Goal: Task Accomplishment & Management: Manage account settings

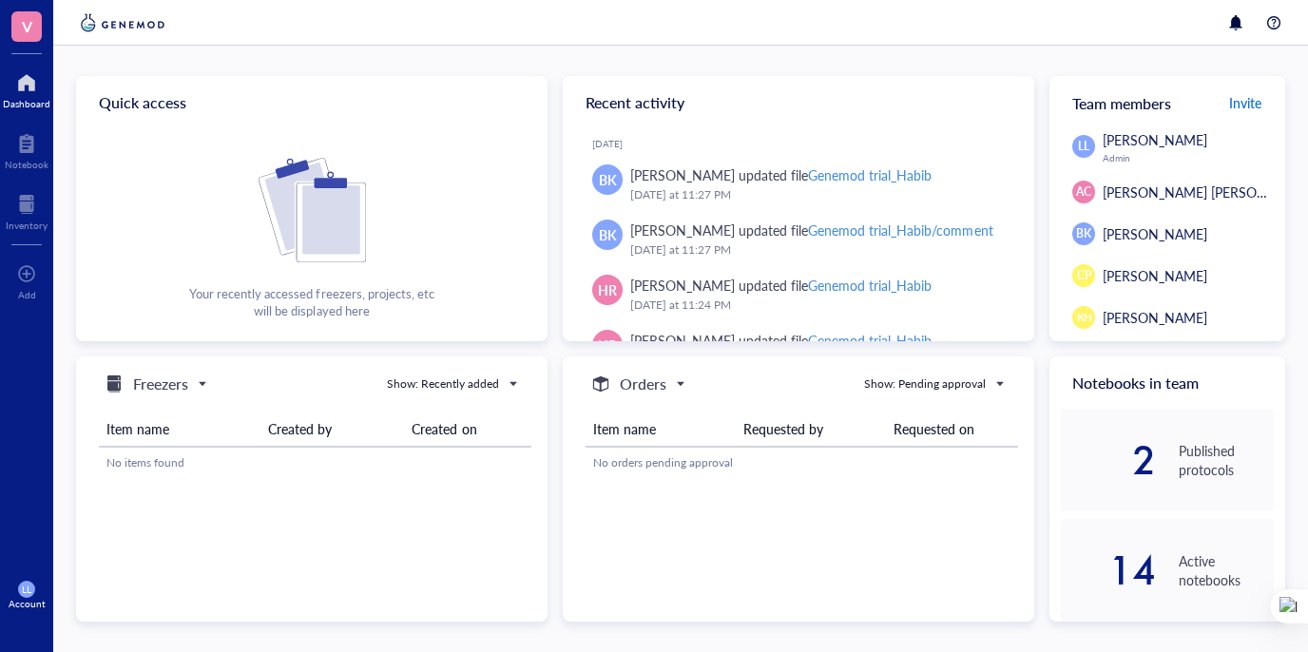
click at [1253, 104] on span "Invite" at bounding box center [1245, 102] width 32 height 19
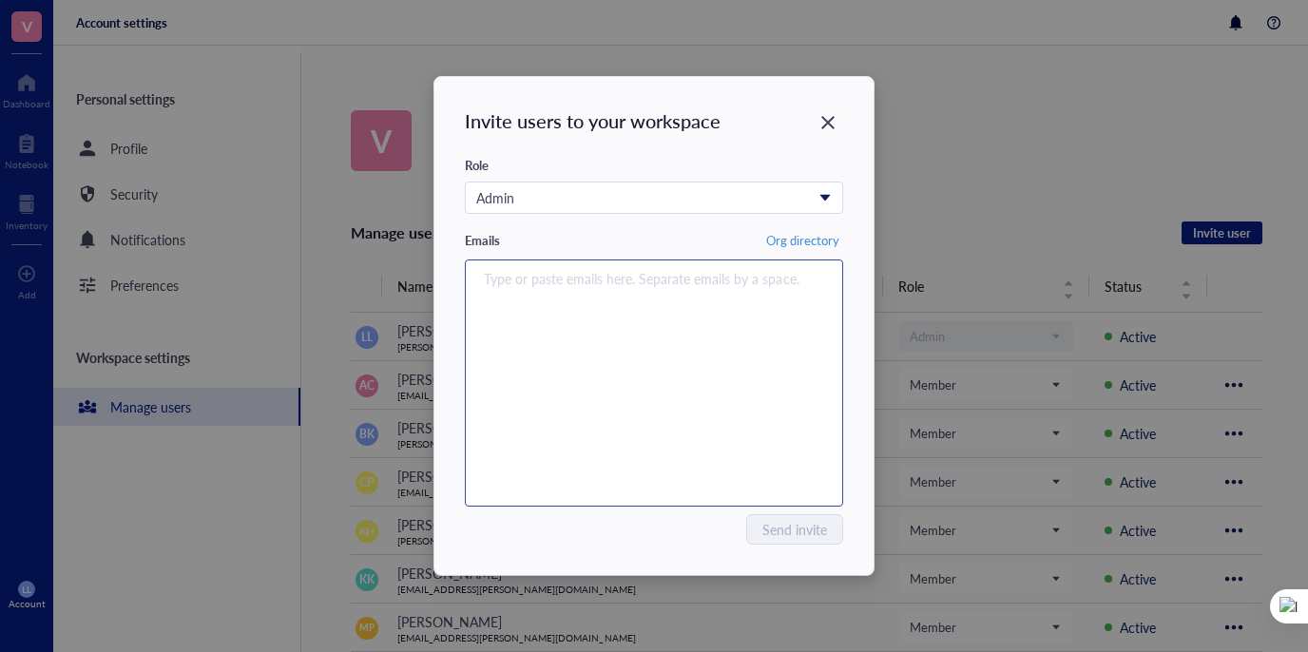
click at [573, 344] on div "Type or paste emails here. Separate emails by a space." at bounding box center [653, 383] width 361 height 238
paste input "[EMAIL_ADDRESS][PERSON_NAME][DOMAIN_NAME]"
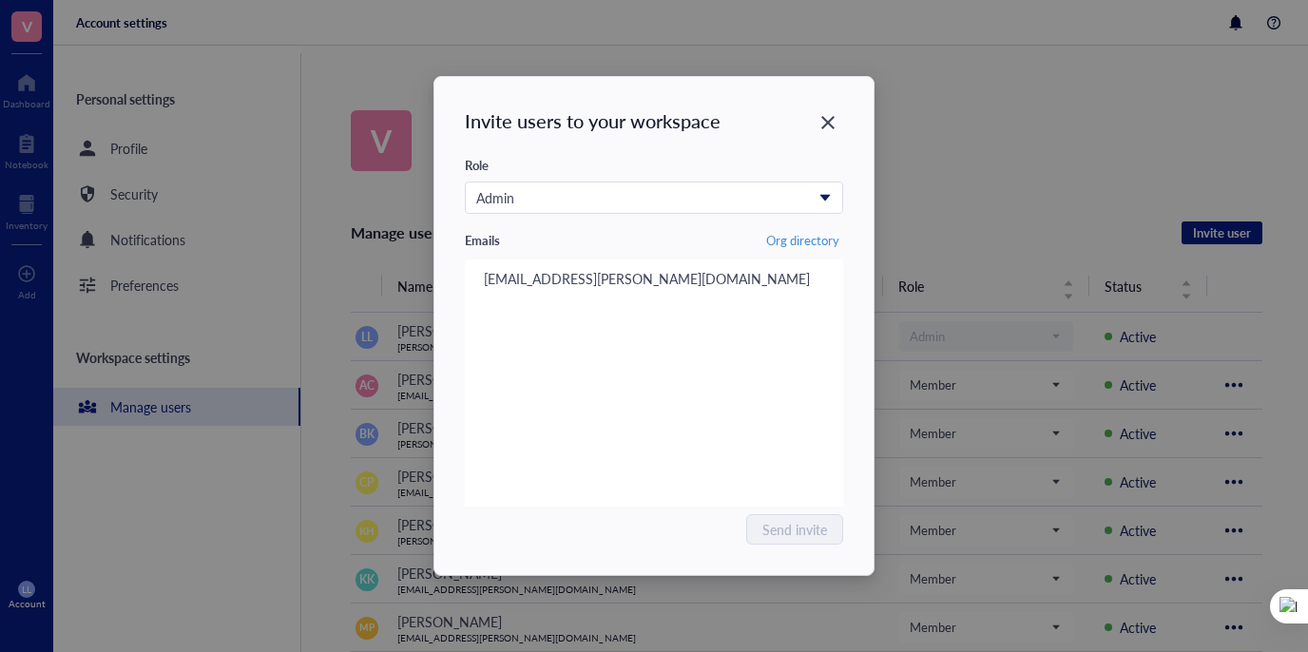
type input "[EMAIL_ADDRESS][PERSON_NAME][DOMAIN_NAME]"
click at [688, 533] on div "Send invite" at bounding box center [654, 529] width 378 height 30
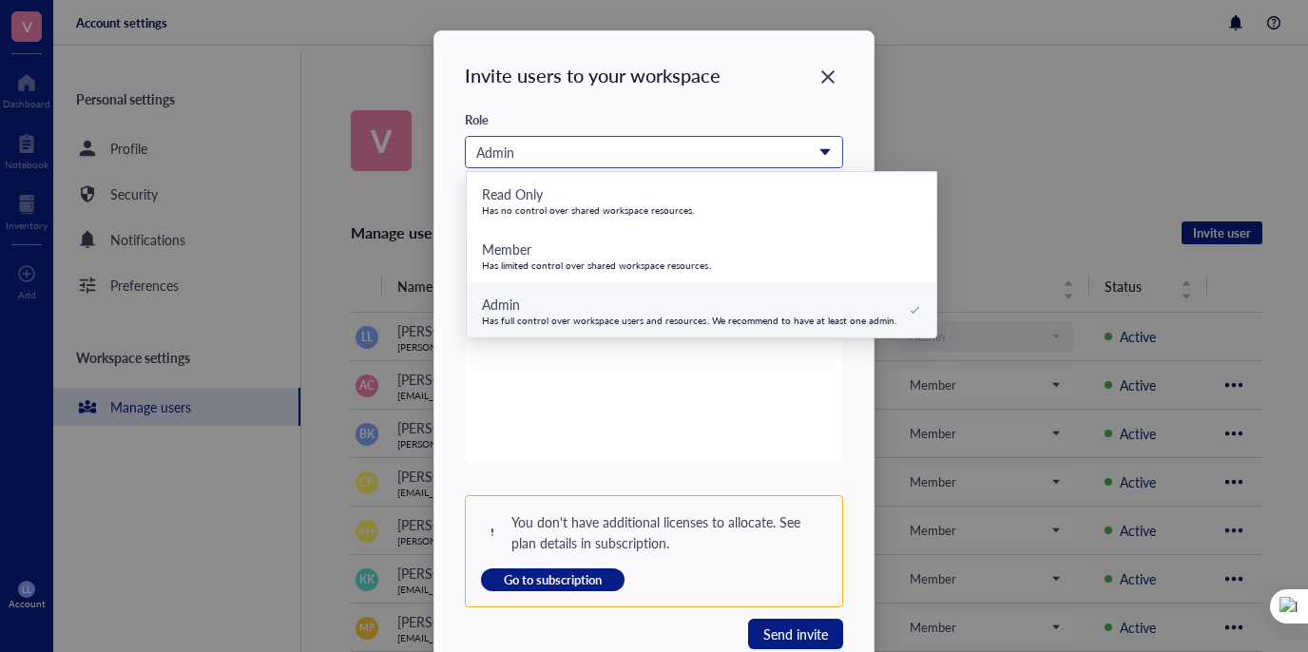
click at [588, 152] on div "Admin" at bounding box center [643, 152] width 335 height 21
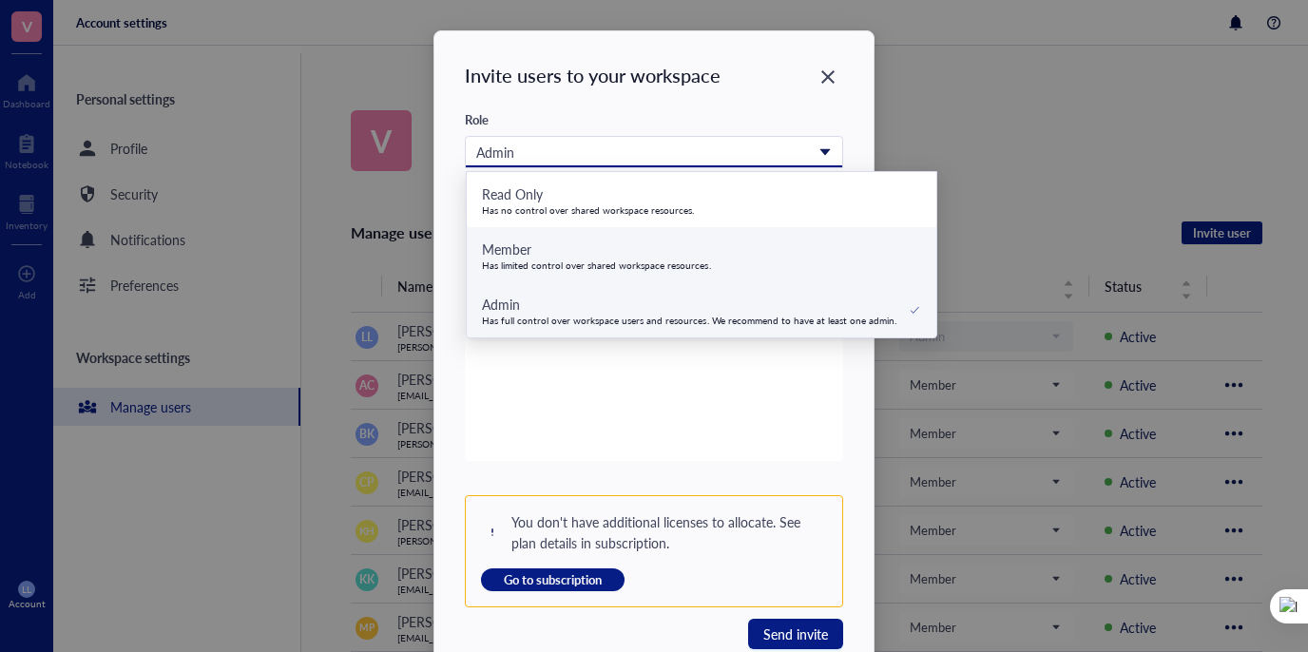
click at [564, 252] on div "Member" at bounding box center [596, 249] width 229 height 21
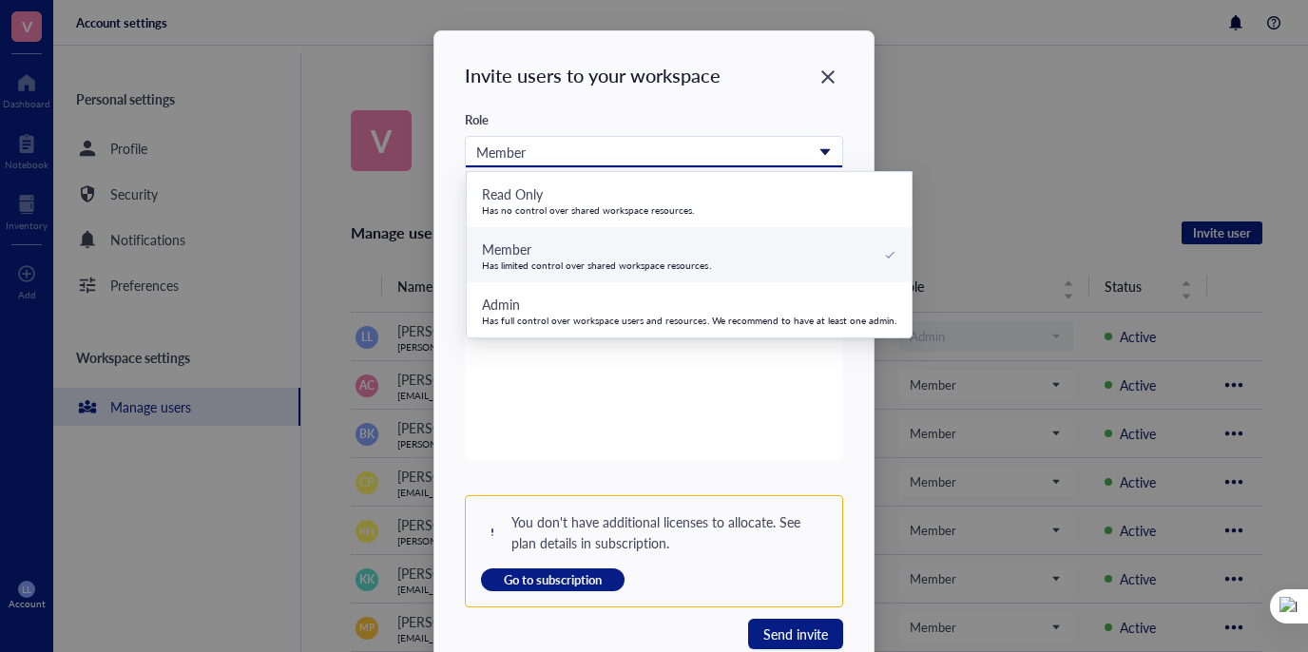
click at [556, 146] on div "Member" at bounding box center [643, 152] width 335 height 21
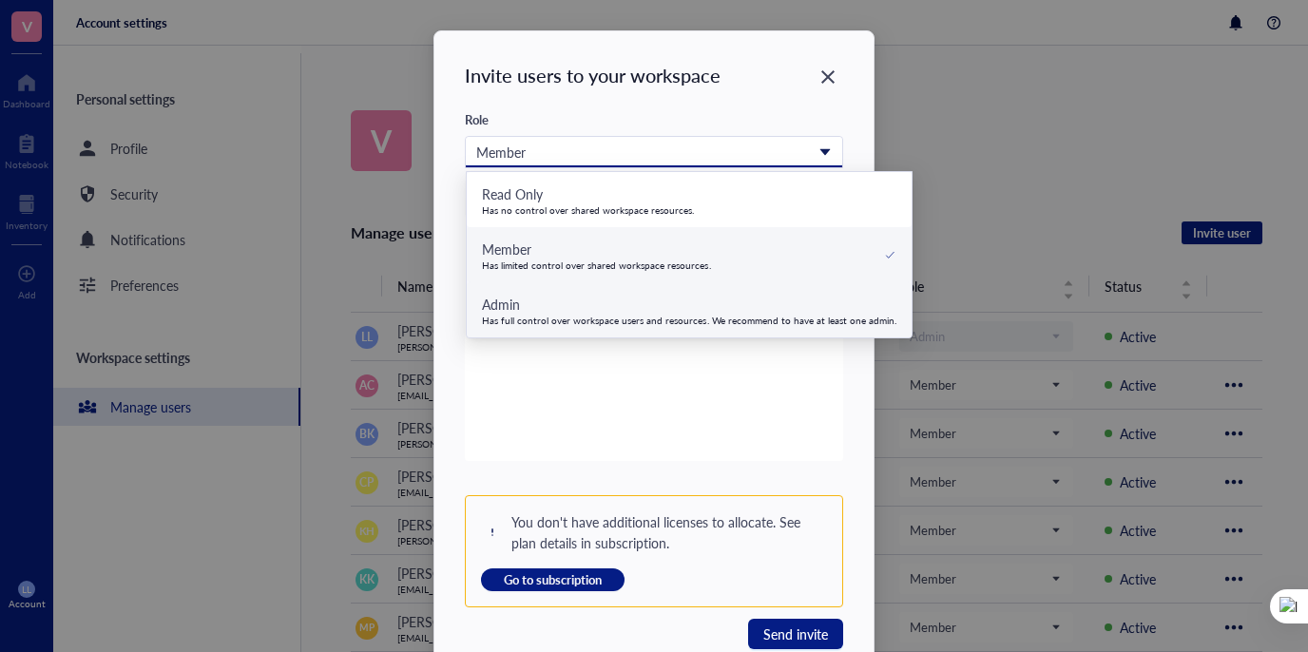
click at [562, 317] on div "Has full control over workspace users and resources. We recommend to have at le…" at bounding box center [689, 320] width 414 height 11
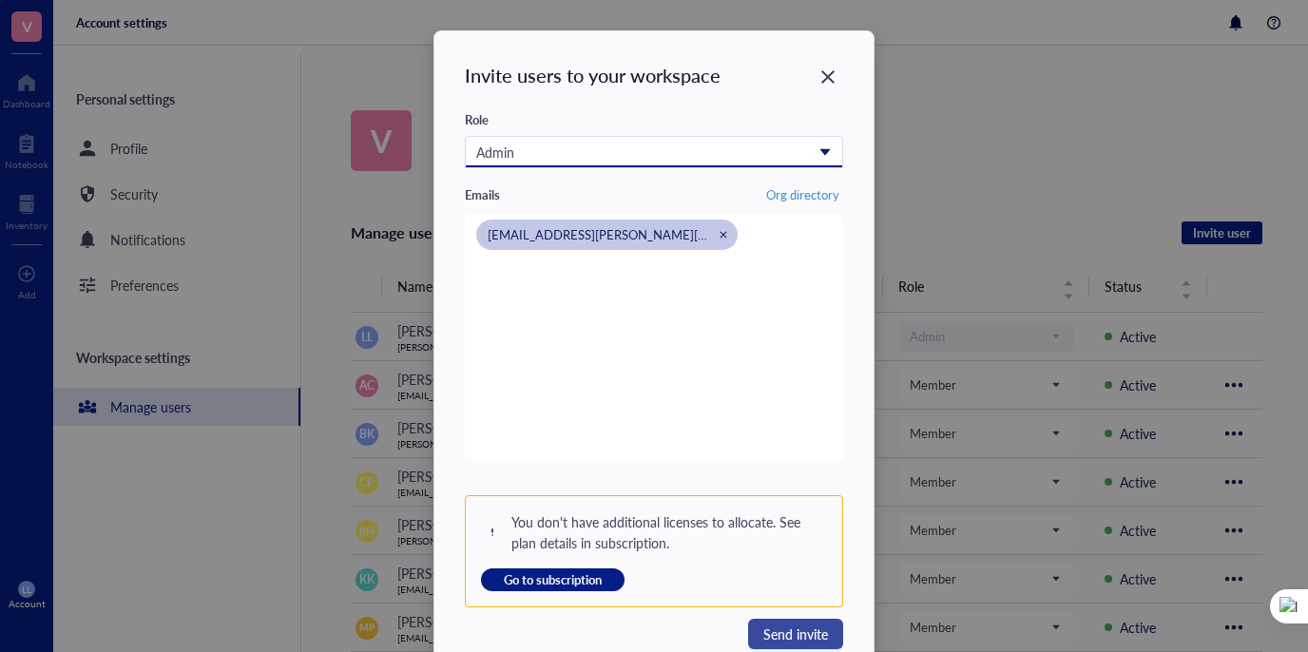
click at [777, 634] on span "Send invite" at bounding box center [795, 633] width 65 height 21
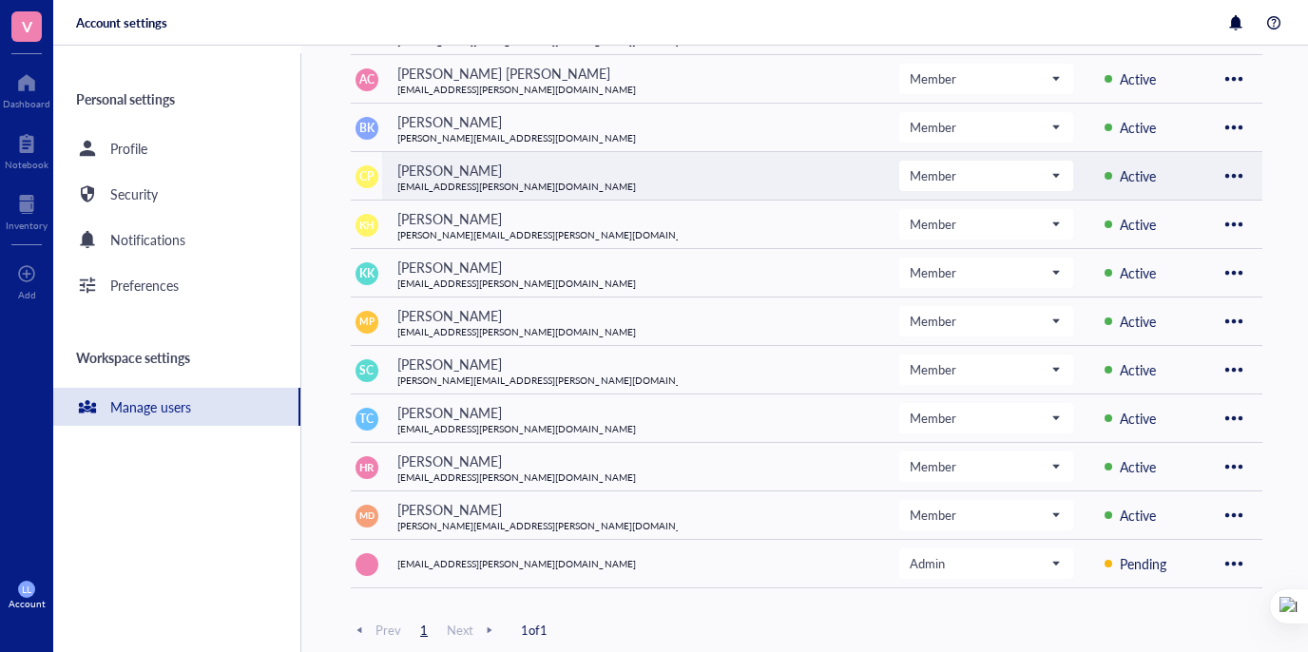
scroll to position [356, 0]
